Goal: Task Accomplishment & Management: Manage account settings

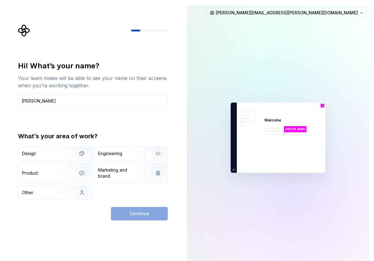
type input "[PERSON_NAME]"
type button "Design"
click at [65, 157] on img "button" at bounding box center [77, 153] width 39 height 41
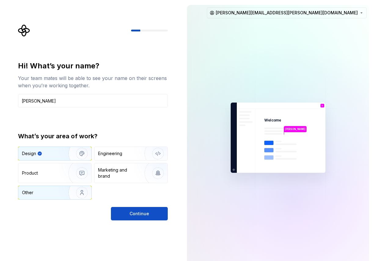
click at [58, 195] on div "Other" at bounding box center [54, 192] width 73 height 13
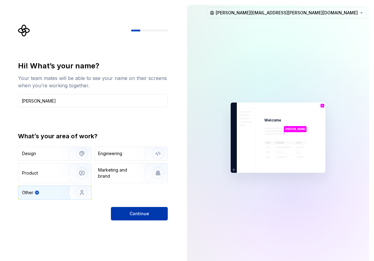
click at [129, 217] on button "Continue" at bounding box center [139, 213] width 57 height 13
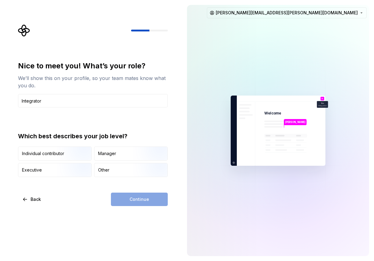
type input "Integrator"
type input "Design System Architect"
type input "Integrator"
click at [114, 157] on div "Manager" at bounding box center [130, 153] width 73 height 13
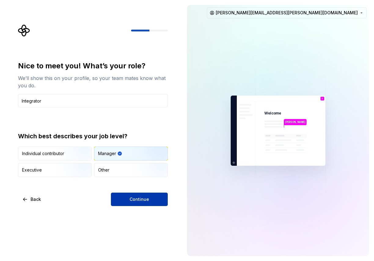
click at [122, 194] on button "Continue" at bounding box center [139, 199] width 57 height 13
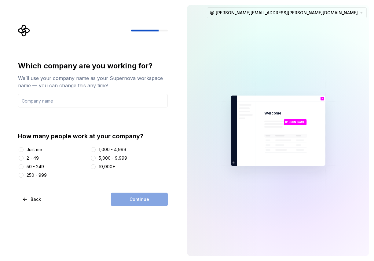
click at [42, 148] on div "Just me" at bounding box center [35, 150] width 16 height 6
click at [24, 148] on button "Just me" at bounding box center [21, 149] width 5 height 5
click at [122, 197] on div "Continue" at bounding box center [139, 199] width 57 height 13
click at [84, 100] on input "text" at bounding box center [93, 100] width 150 height 13
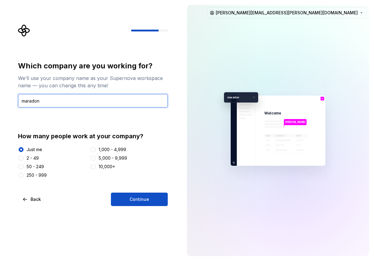
type input "maradon"
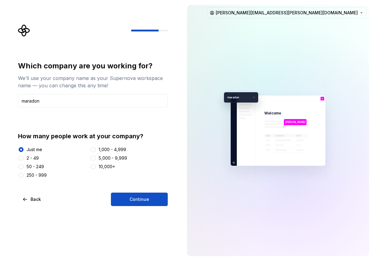
click at [123, 206] on div "Which company are you working for? We’ll use your company name as your Supernov…" at bounding box center [91, 130] width 182 height 261
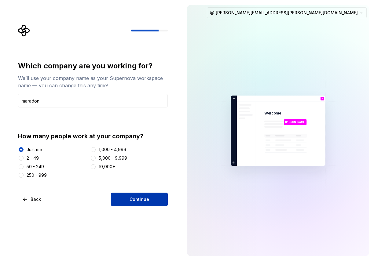
click at [127, 201] on button "Continue" at bounding box center [139, 199] width 57 height 13
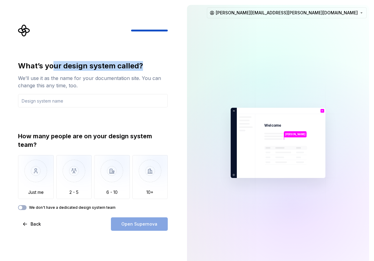
drag, startPoint x: 52, startPoint y: 63, endPoint x: 114, endPoint y: 72, distance: 63.4
click at [114, 72] on div "What’s your design system called? We’ll use it as the name for your documentati…" at bounding box center [93, 75] width 150 height 28
drag, startPoint x: 62, startPoint y: 142, endPoint x: 78, endPoint y: 142, distance: 15.3
click at [78, 142] on div "How many people are on your design system team?" at bounding box center [93, 140] width 150 height 17
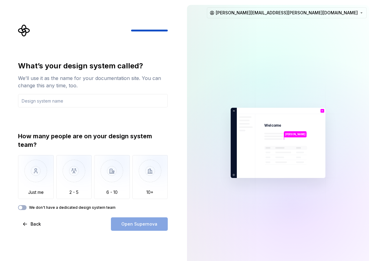
click at [78, 142] on div "How many people are on your design system team?" at bounding box center [93, 140] width 150 height 17
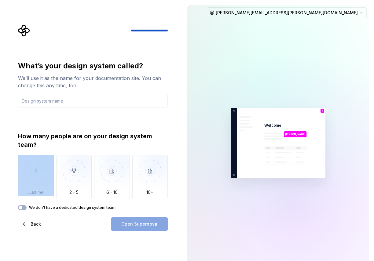
click at [78, 142] on div "How many people are on your design system team?" at bounding box center [93, 140] width 150 height 17
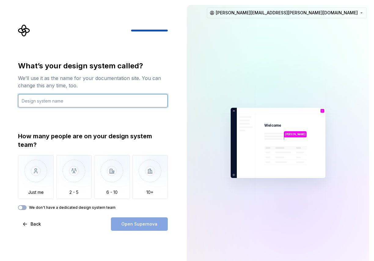
click at [69, 103] on input "text" at bounding box center [93, 100] width 150 height 13
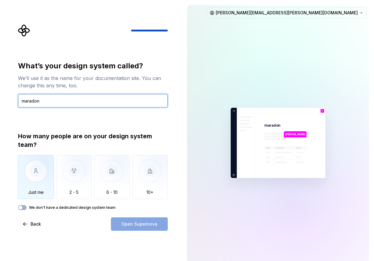
type input "maradon"
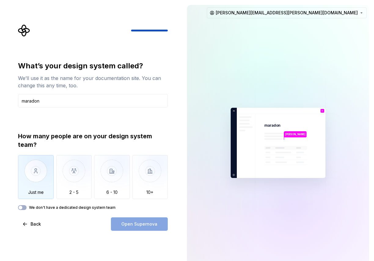
click at [41, 180] on img "button" at bounding box center [36, 175] width 36 height 41
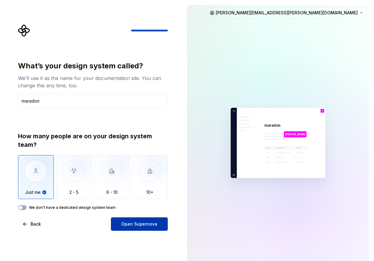
click at [143, 223] on span "Open Supernova" at bounding box center [139, 224] width 36 height 6
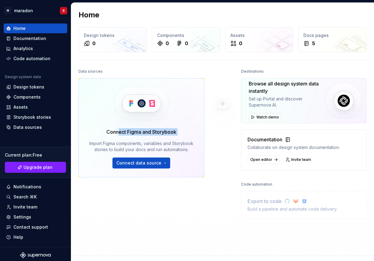
drag, startPoint x: 119, startPoint y: 129, endPoint x: 188, endPoint y: 129, distance: 69.0
click at [188, 129] on div "Connect Figma and Storybook Import Figma components, variables and Storybook st…" at bounding box center [141, 148] width 108 height 40
click at [187, 129] on div "Connect Figma and Storybook Import Figma components, variables and Storybook st…" at bounding box center [141, 148] width 108 height 40
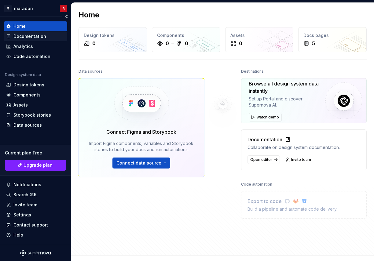
click at [34, 39] on div "Documentation" at bounding box center [35, 36] width 63 height 10
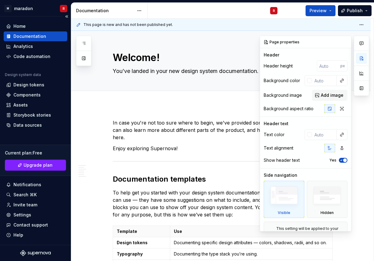
click at [32, 39] on div "Documentation" at bounding box center [35, 36] width 63 height 10
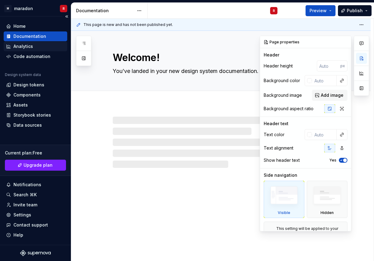
click at [28, 49] on div "Analytics" at bounding box center [35, 47] width 63 height 10
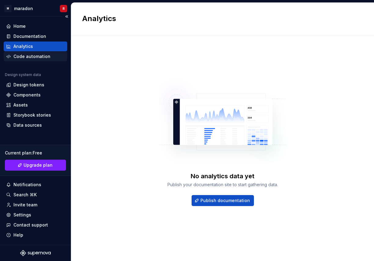
click at [29, 59] on div "Code automation" at bounding box center [31, 56] width 37 height 6
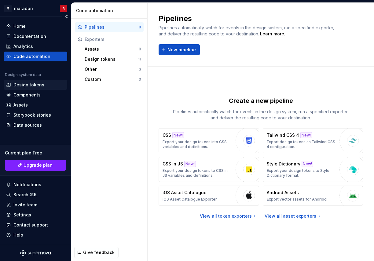
click at [29, 85] on div "Design tokens" at bounding box center [28, 85] width 31 height 6
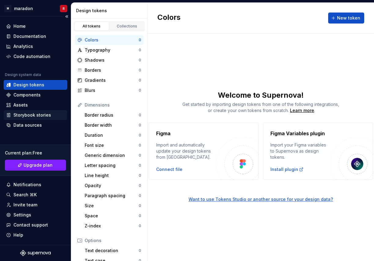
click at [40, 116] on div "Storybook stories" at bounding box center [32, 115] width 38 height 6
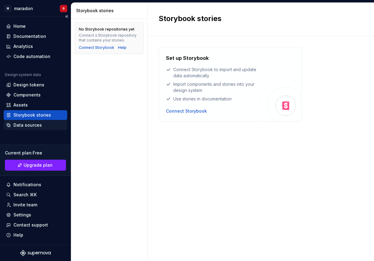
click at [36, 122] on div "Data sources" at bounding box center [27, 125] width 28 height 6
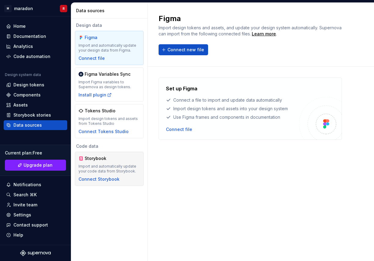
click at [122, 167] on div "Import and automatically update your code data from Storybook." at bounding box center [108, 169] width 61 height 10
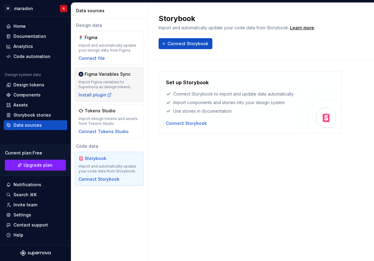
click at [121, 78] on div "Figma Variables Sync Import Figma variables to Supernova as design tokens. Inst…" at bounding box center [108, 84] width 61 height 27
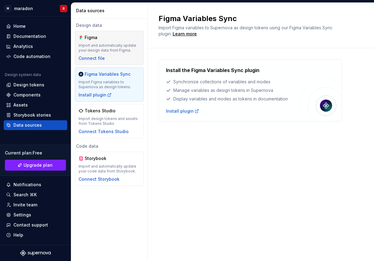
click at [110, 42] on div "Figma Import and automatically update your design data from Figma. Connect file" at bounding box center [108, 47] width 61 height 27
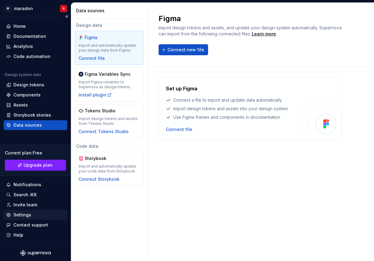
click at [28, 214] on div "Settings" at bounding box center [22, 215] width 18 height 6
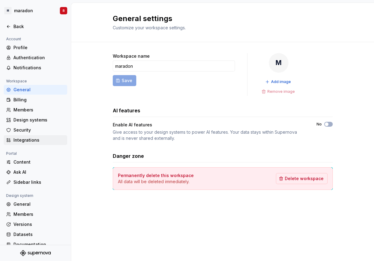
scroll to position [8, 0]
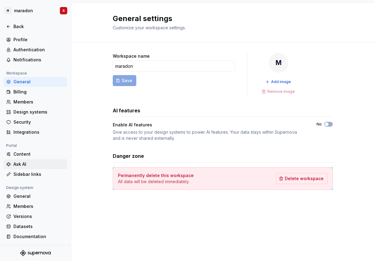
click at [31, 165] on div "Ask AI" at bounding box center [38, 164] width 51 height 6
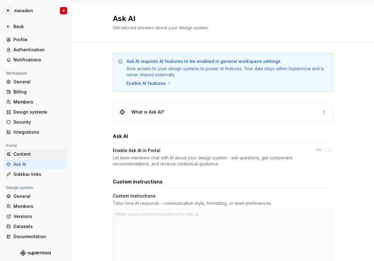
type textarea "*"
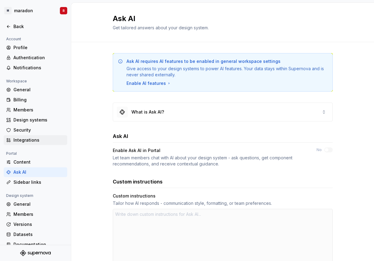
click at [24, 140] on div "Integrations" at bounding box center [38, 140] width 51 height 6
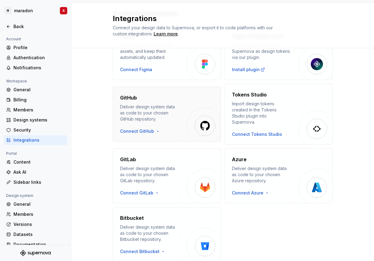
scroll to position [68, 0]
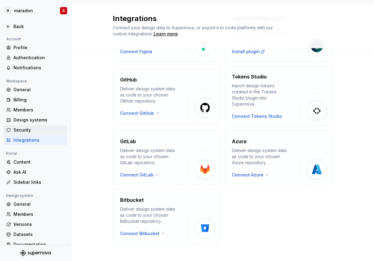
click at [24, 126] on div "Security" at bounding box center [35, 130] width 63 height 10
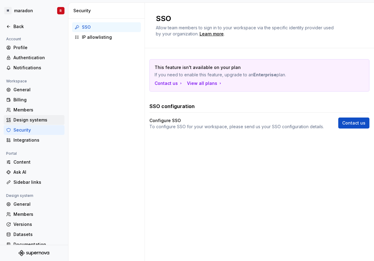
click at [46, 120] on div "Design systems" at bounding box center [37, 120] width 49 height 6
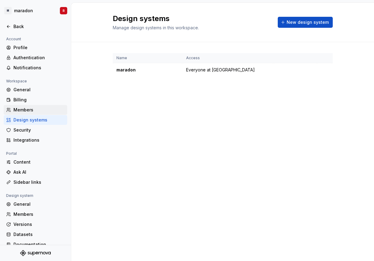
click at [27, 106] on div "Members" at bounding box center [35, 110] width 63 height 10
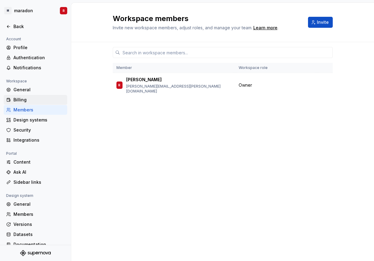
click at [29, 98] on div "Billing" at bounding box center [38, 100] width 51 height 6
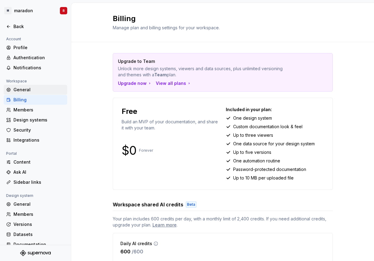
click at [50, 87] on div "General" at bounding box center [38, 90] width 51 height 6
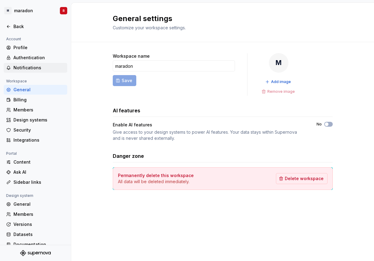
click at [22, 66] on div "Notifications" at bounding box center [38, 68] width 51 height 6
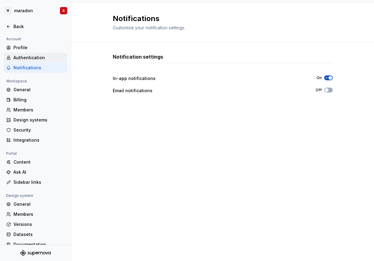
click at [38, 62] on div "Authentication" at bounding box center [35, 58] width 63 height 10
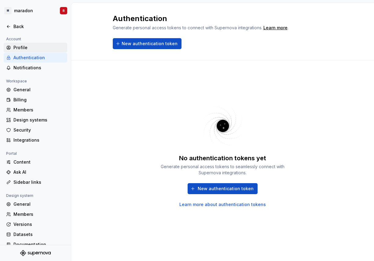
click at [21, 48] on div "Profile" at bounding box center [38, 48] width 51 height 6
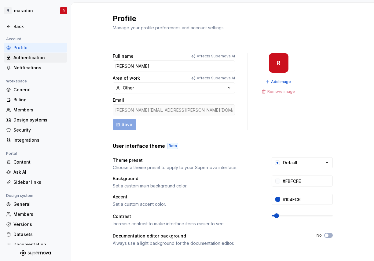
click at [27, 60] on div "Authentication" at bounding box center [38, 58] width 51 height 6
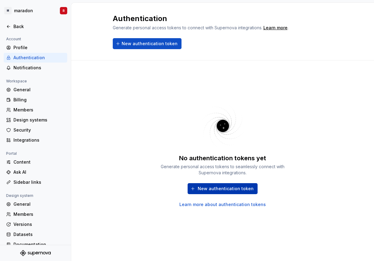
click at [219, 192] on button "New authentication token" at bounding box center [222, 188] width 70 height 11
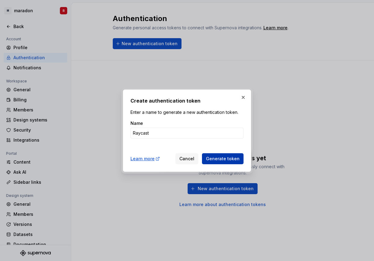
type input "Raycast"
click at [226, 159] on span "Generate token" at bounding box center [223, 159] width 34 height 6
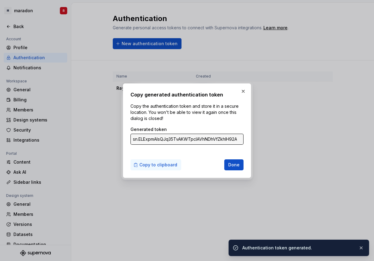
click at [168, 166] on span "Copy to clipboard" at bounding box center [158, 165] width 38 height 6
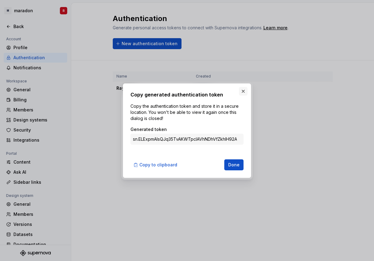
click at [243, 92] on button "button" at bounding box center [243, 91] width 9 height 9
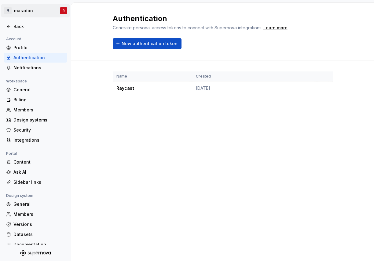
click at [31, 14] on html "M maradon R Back Account Profile Authentication Notifications Workspace General…" at bounding box center [187, 130] width 374 height 261
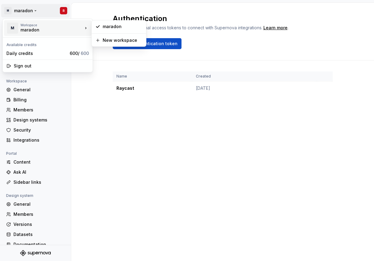
click at [23, 32] on div "maradon" at bounding box center [46, 30] width 52 height 6
click at [9, 25] on div "M" at bounding box center [12, 28] width 11 height 11
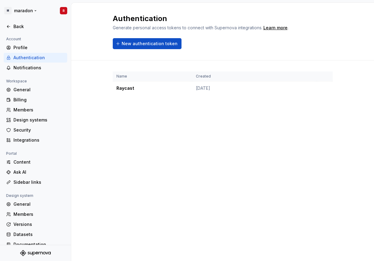
click at [16, 7] on html "M maradon R Back Account Profile Authentication Notifications Workspace General…" at bounding box center [187, 130] width 374 height 261
click at [16, 26] on div "Back" at bounding box center [38, 27] width 51 height 6
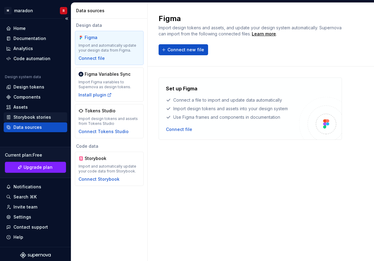
click at [25, 114] on div "Storybook stories" at bounding box center [32, 117] width 38 height 6
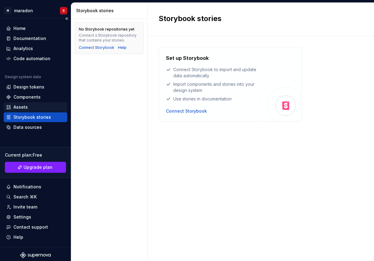
click at [28, 108] on div "Assets" at bounding box center [35, 107] width 59 height 6
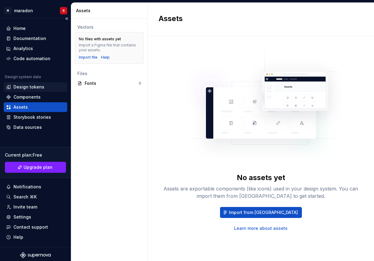
click at [36, 85] on div "Design tokens" at bounding box center [28, 87] width 31 height 6
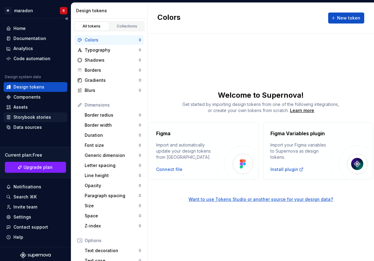
scroll to position [2, 0]
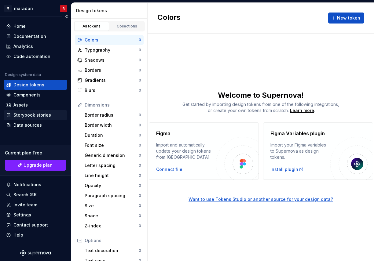
click at [33, 116] on div "Storybook stories" at bounding box center [32, 115] width 38 height 6
